Goal: Information Seeking & Learning: Learn about a topic

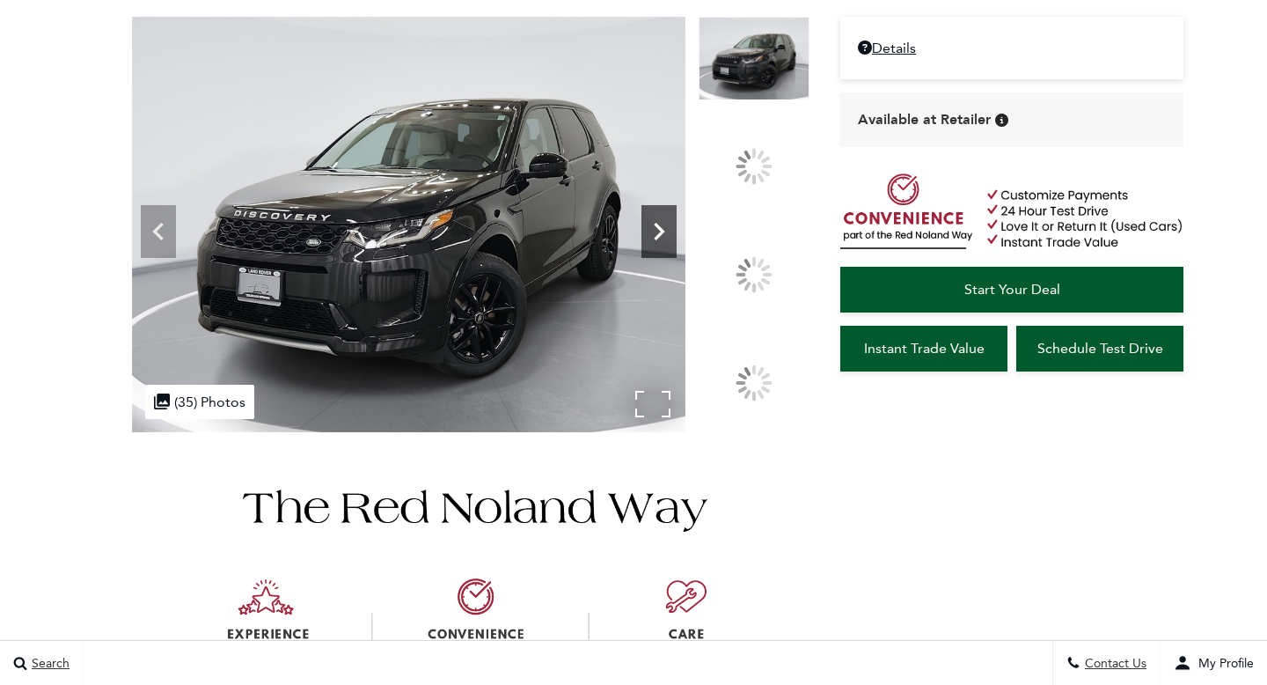
scroll to position [205, 0]
click at [665, 240] on icon at bounding box center [660, 232] width 11 height 18
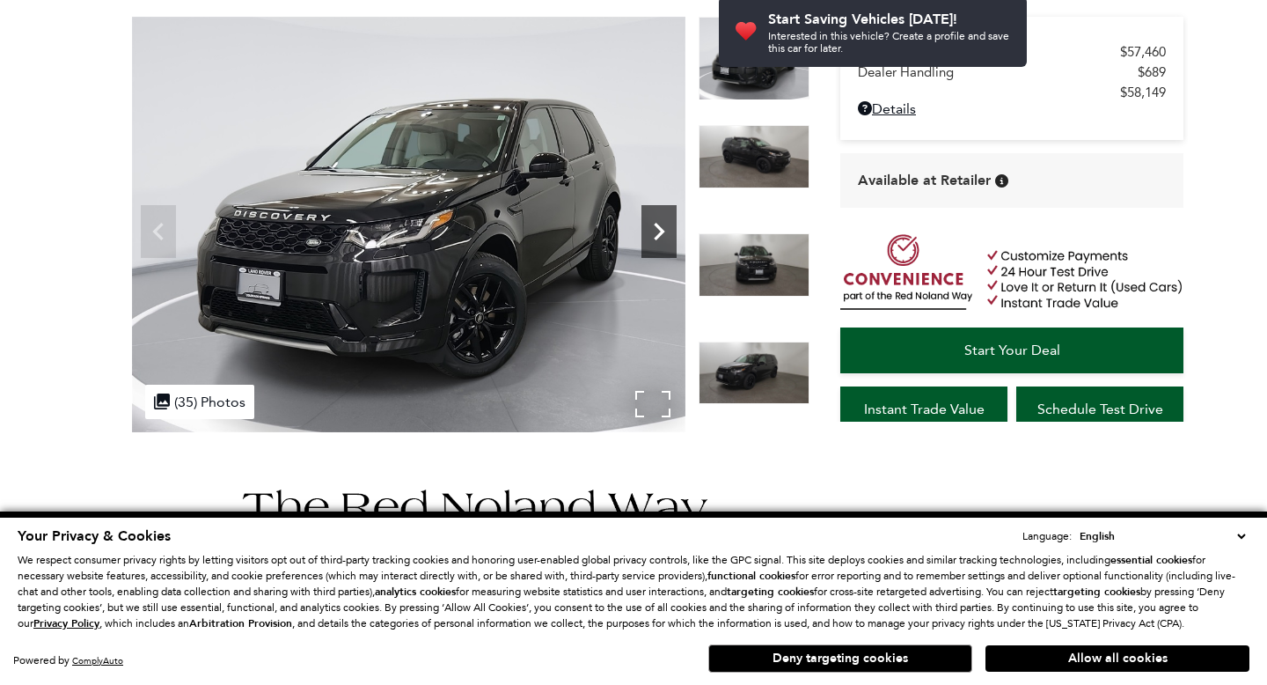
click at [653, 222] on icon "Next" at bounding box center [659, 231] width 35 height 35
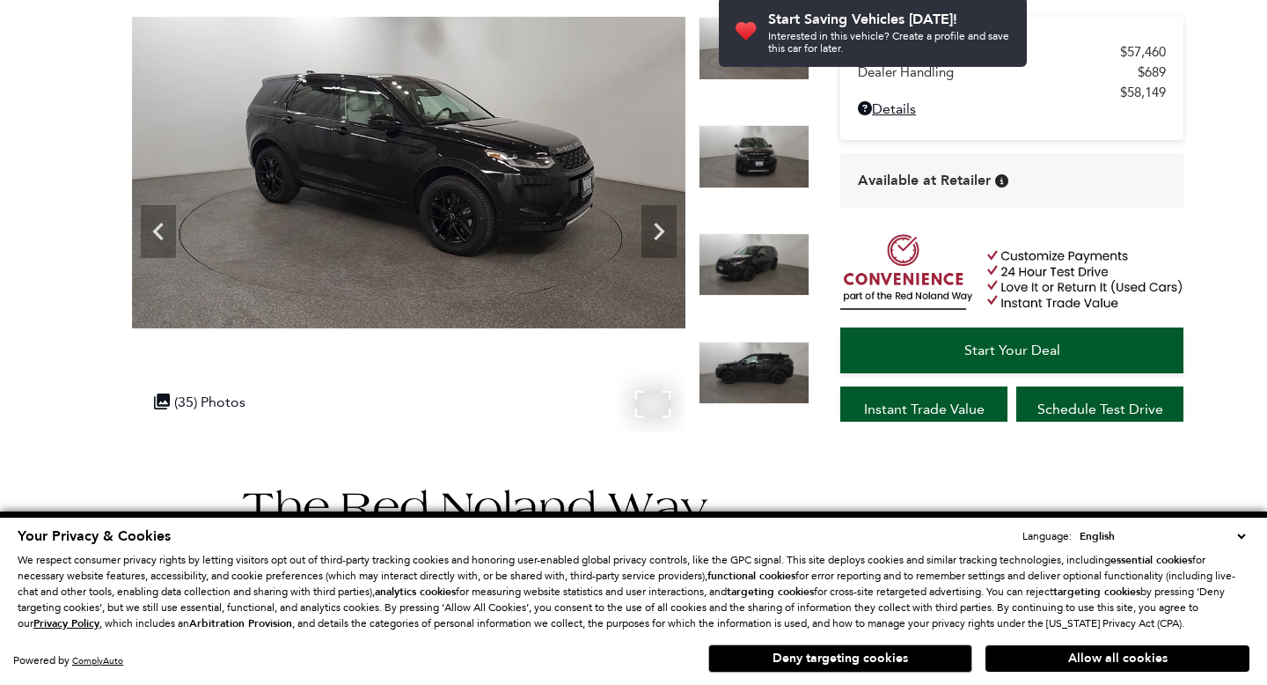
click at [493, 195] on img at bounding box center [409, 173] width 554 height 312
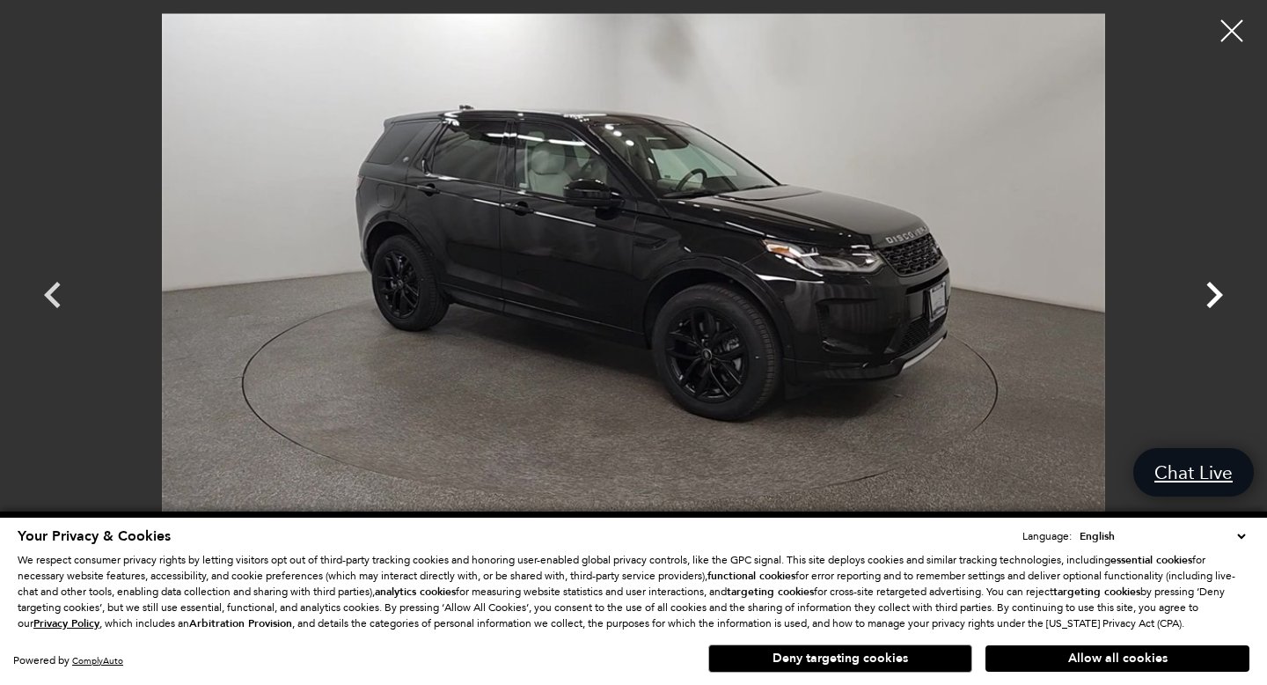
click at [1216, 290] on icon "Next" at bounding box center [1215, 295] width 17 height 26
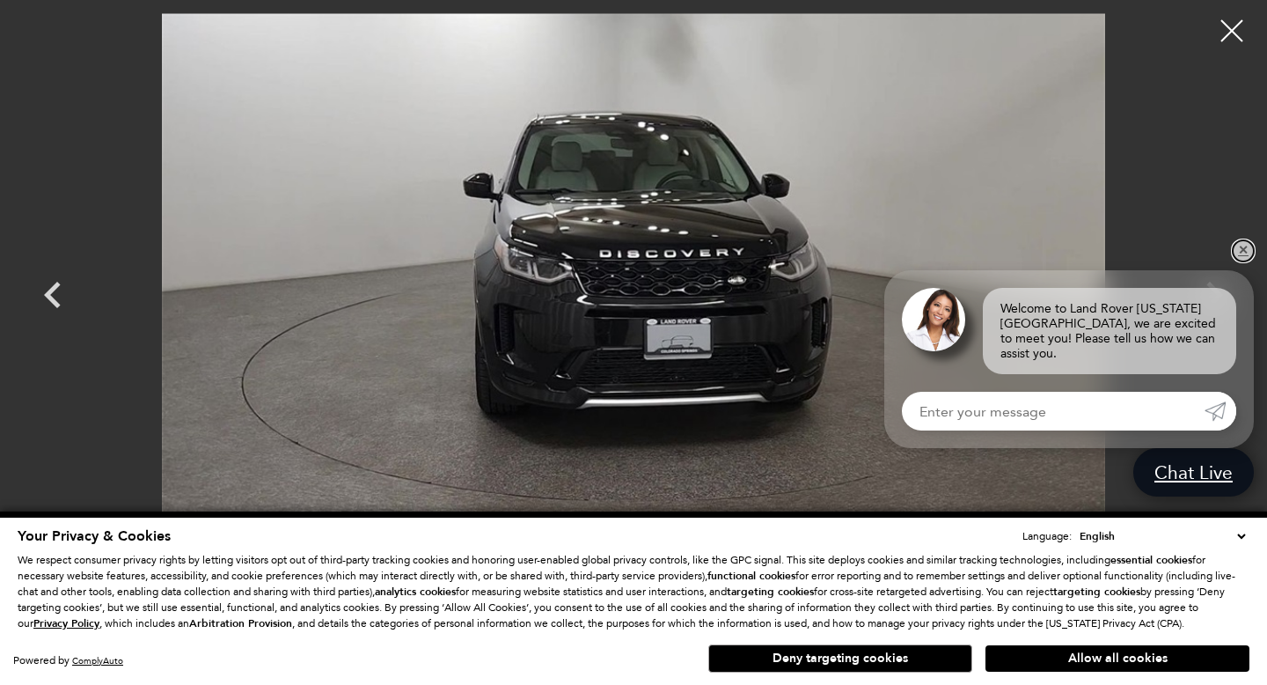
click at [1239, 261] on link "✕" at bounding box center [1243, 250] width 21 height 21
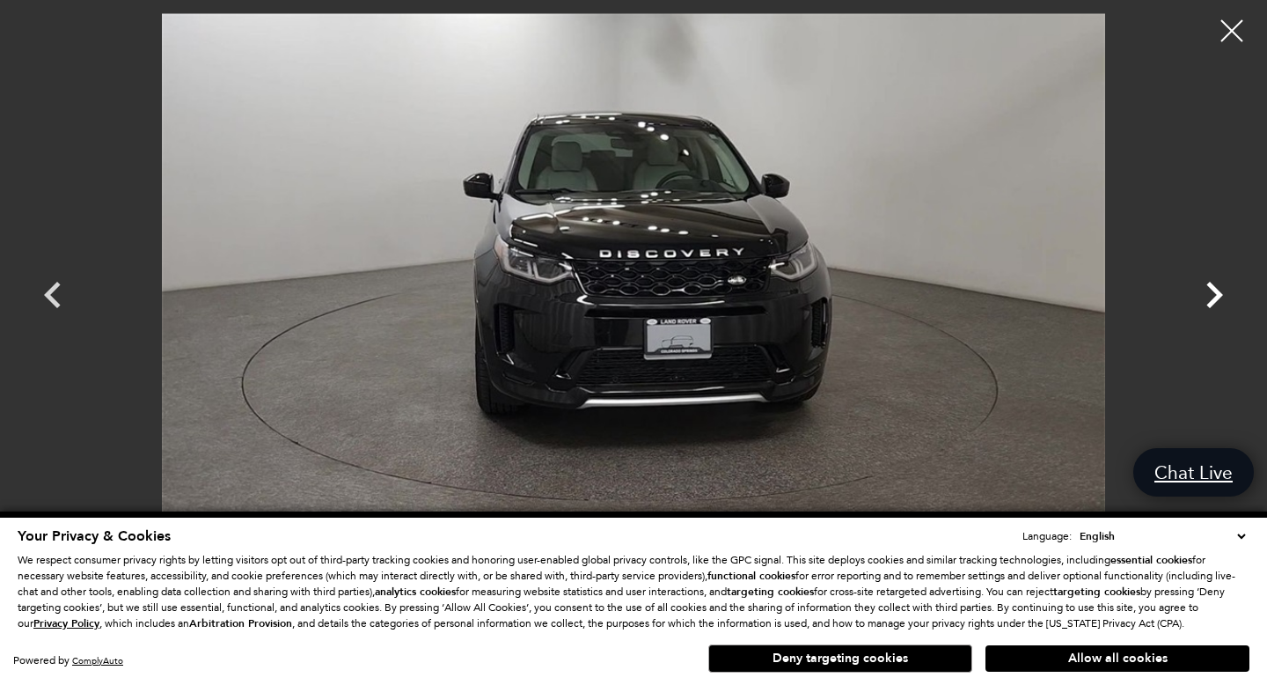
click at [1200, 306] on icon "Next" at bounding box center [1214, 294] width 53 height 53
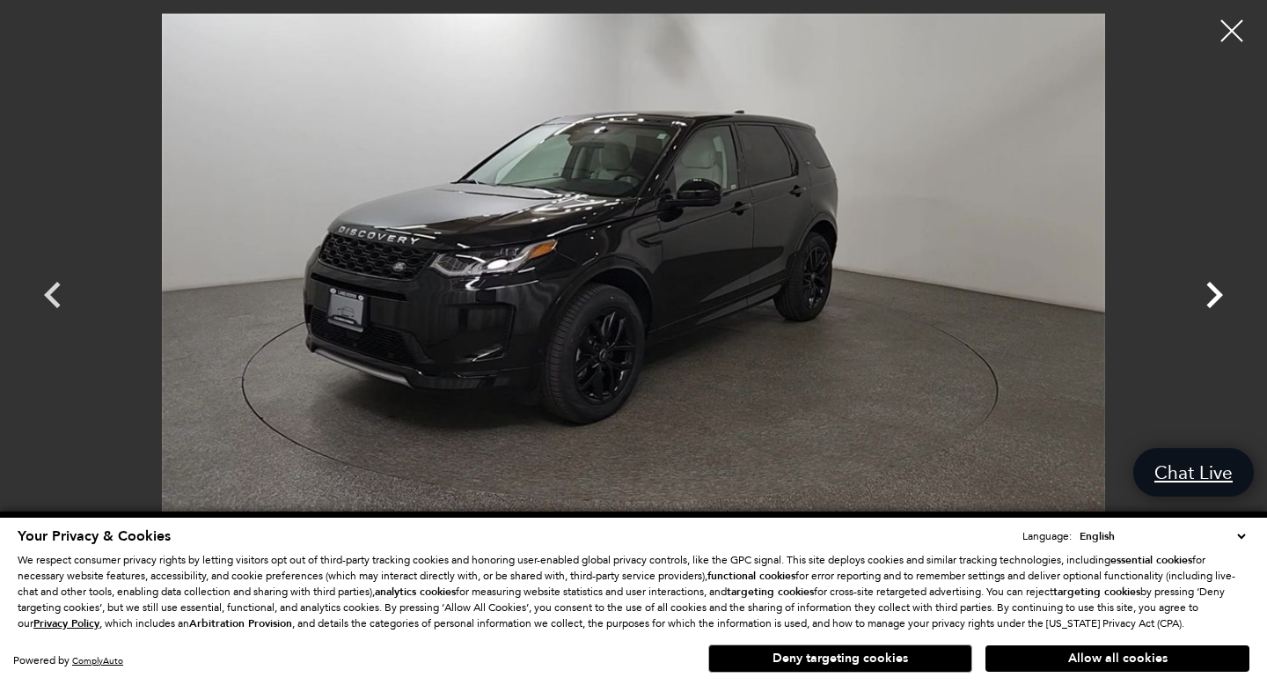
click at [1200, 307] on icon "Next" at bounding box center [1214, 294] width 53 height 53
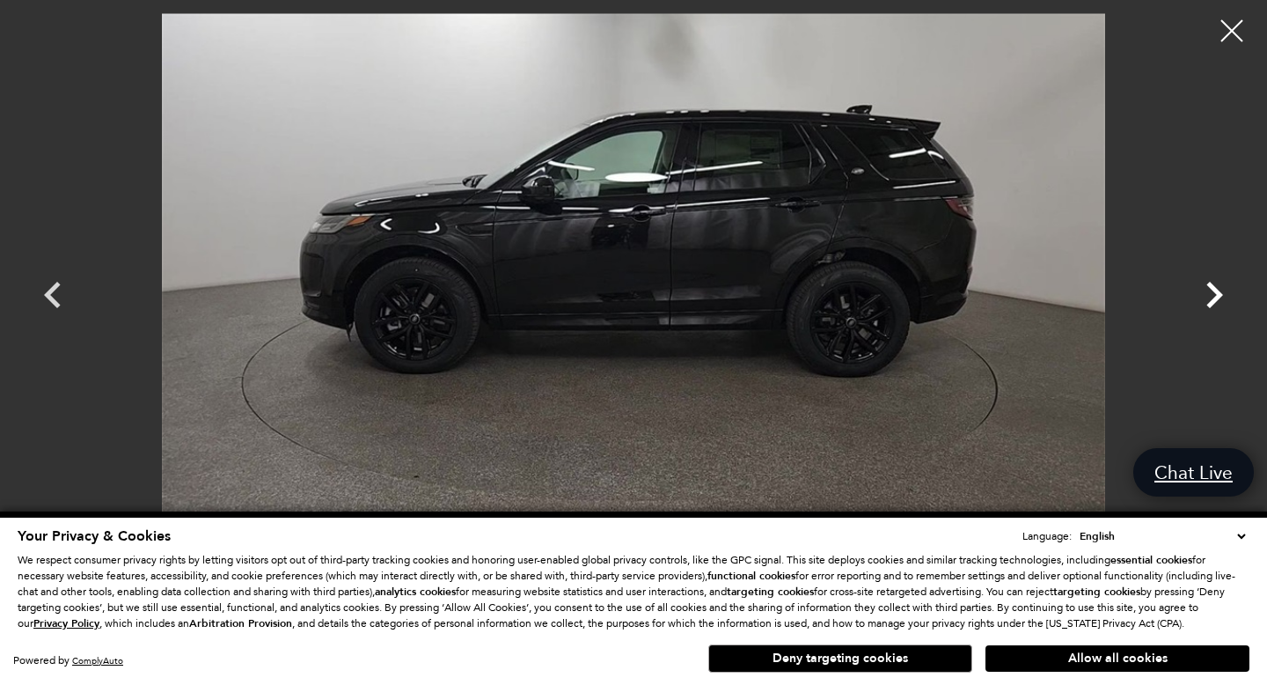
click at [1200, 307] on icon "Next" at bounding box center [1214, 294] width 53 height 53
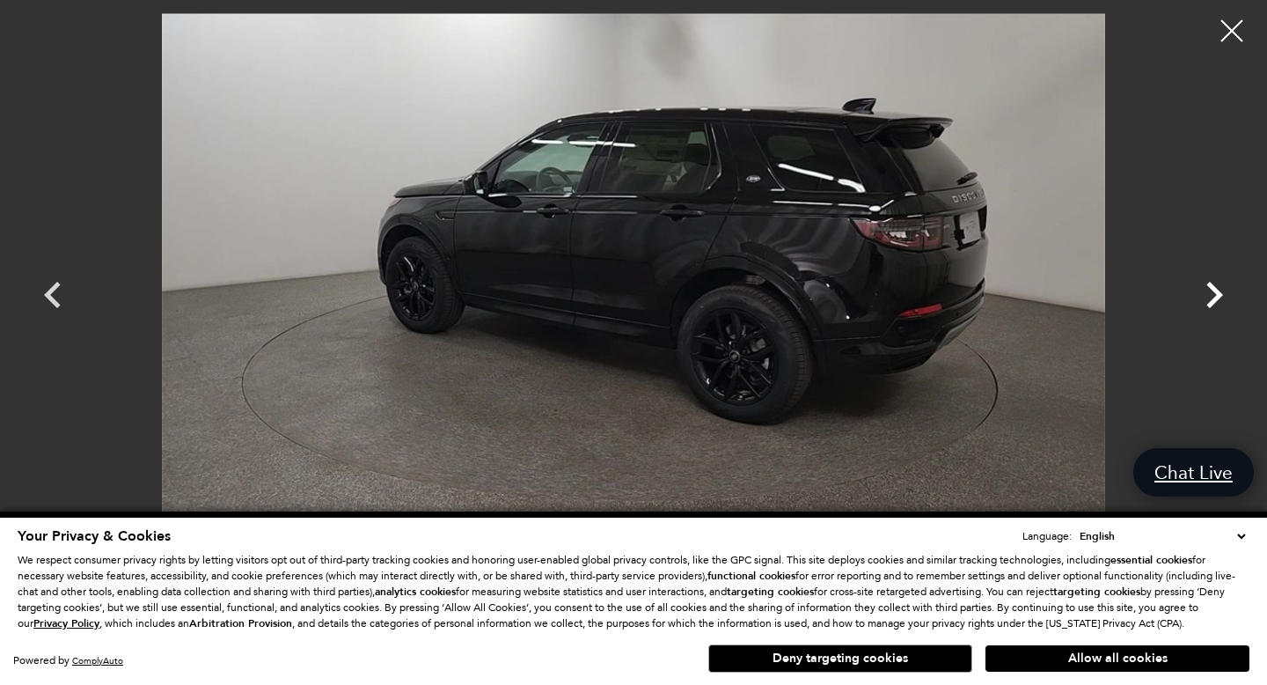
click at [1200, 308] on icon "Next" at bounding box center [1214, 294] width 53 height 53
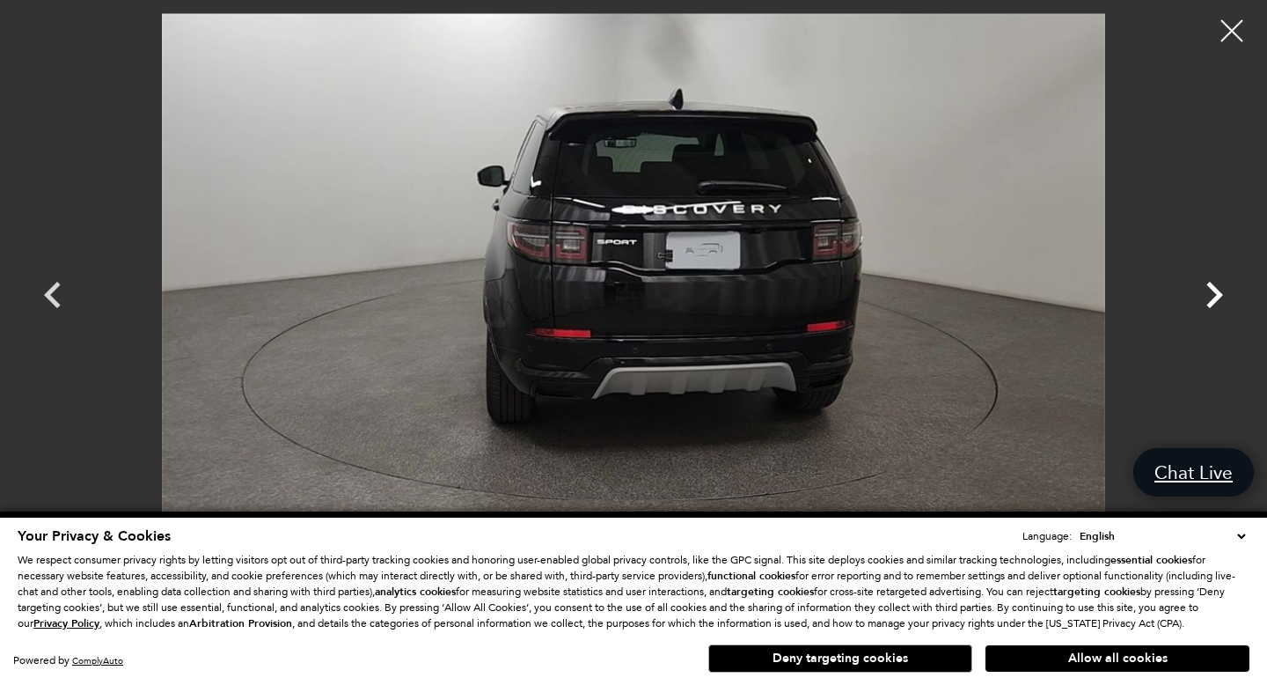
click at [1200, 308] on icon "Next" at bounding box center [1214, 294] width 53 height 53
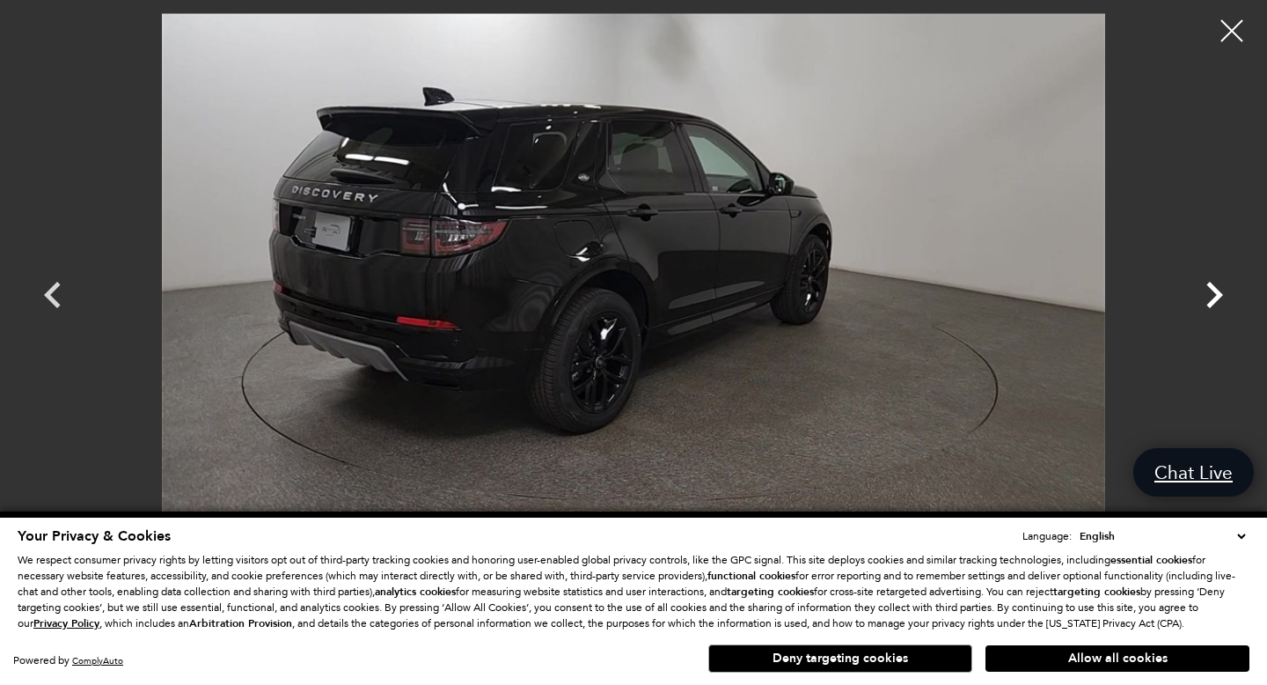
click at [1200, 308] on icon "Next" at bounding box center [1214, 294] width 53 height 53
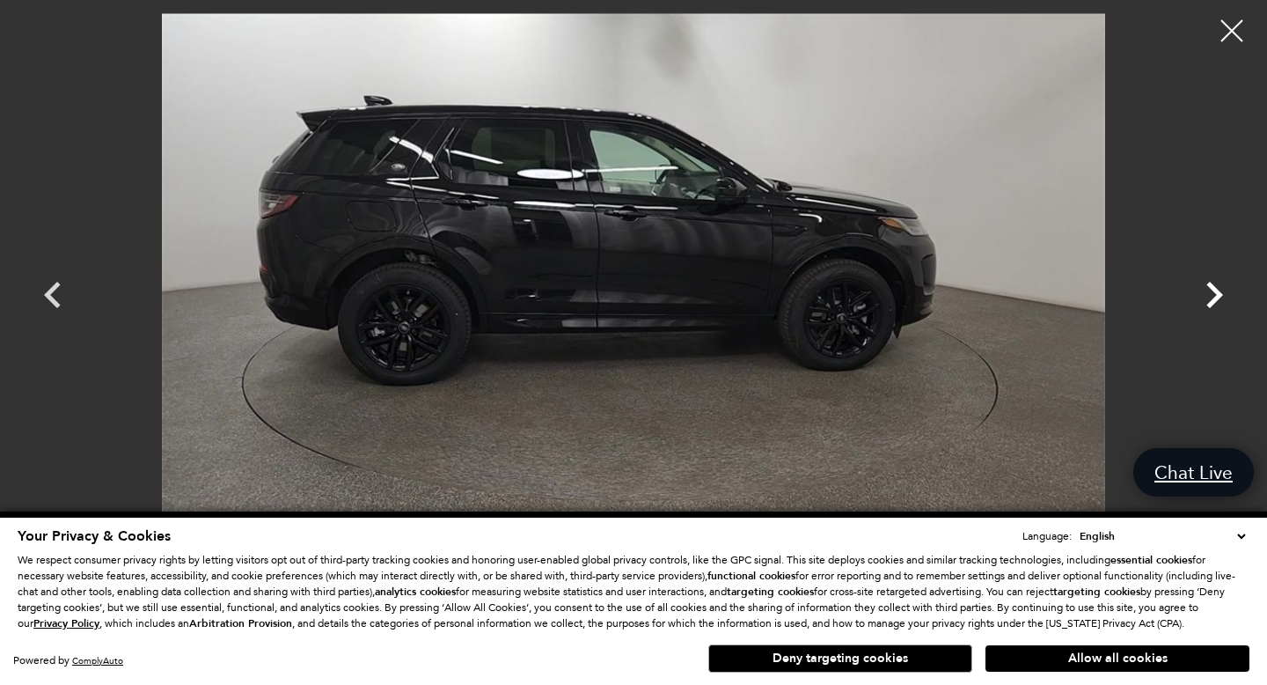
click at [1200, 308] on icon "Next" at bounding box center [1214, 294] width 53 height 53
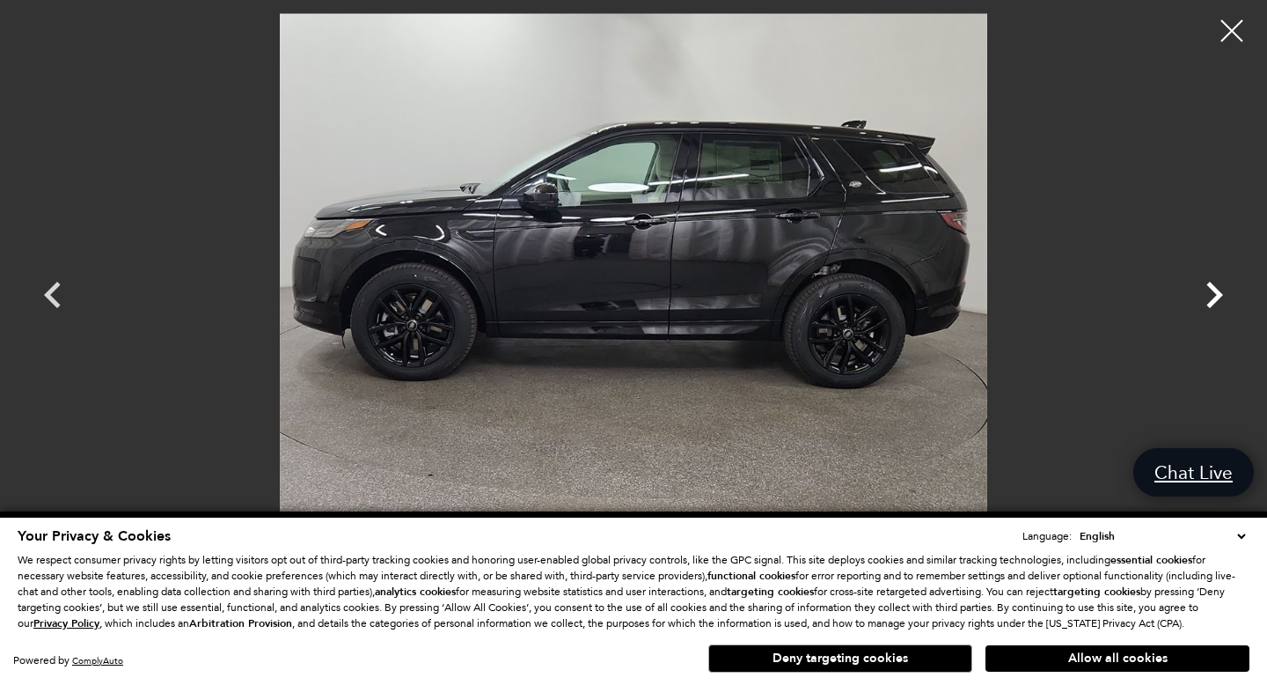
click at [1200, 308] on icon "Next" at bounding box center [1214, 294] width 53 height 53
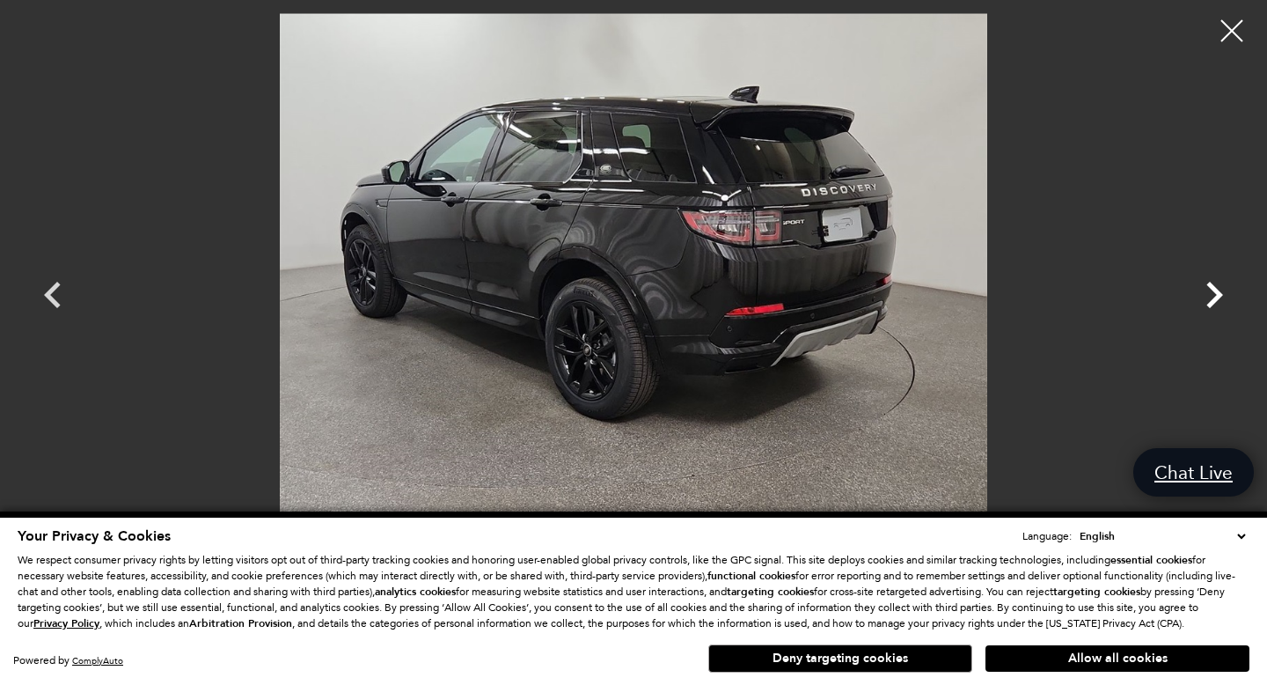
click at [1200, 308] on icon "Next" at bounding box center [1214, 294] width 53 height 53
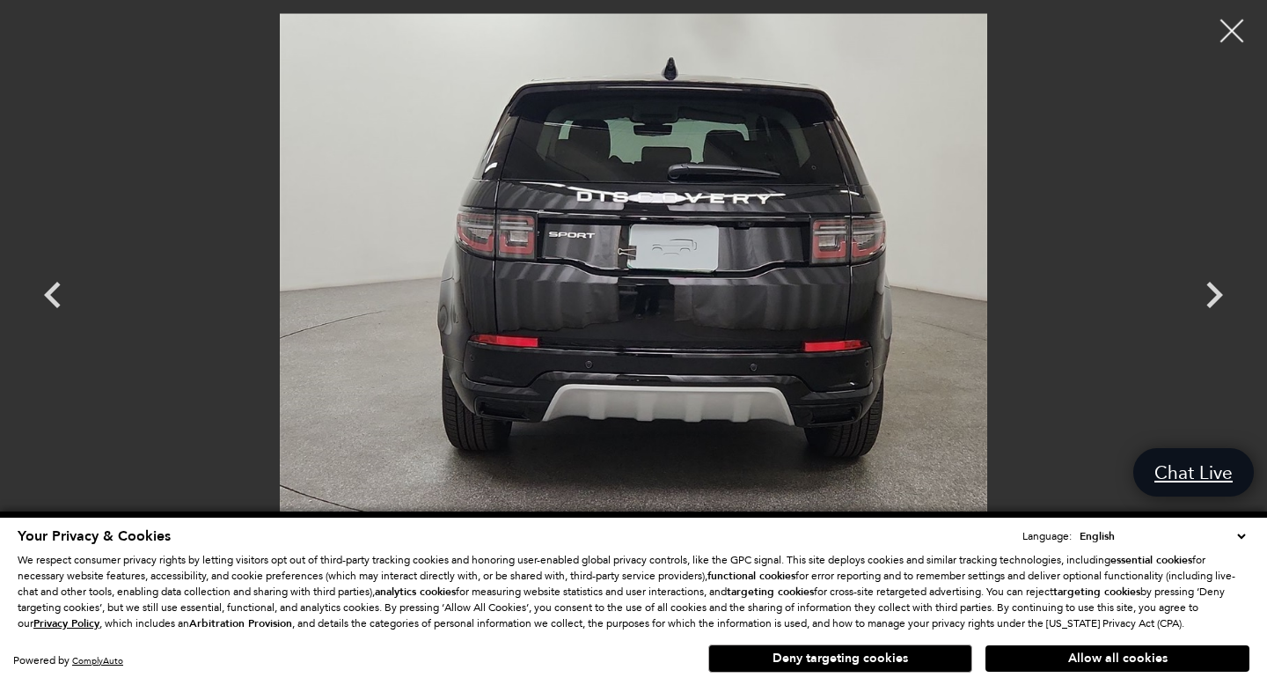
click at [1236, 23] on div at bounding box center [1232, 31] width 47 height 47
